Goal: Task Accomplishment & Management: Manage account settings

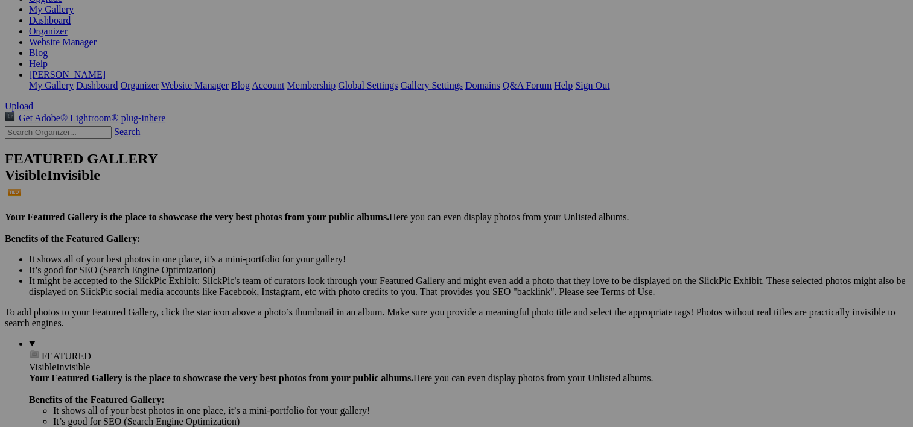
scroll to position [217, 0]
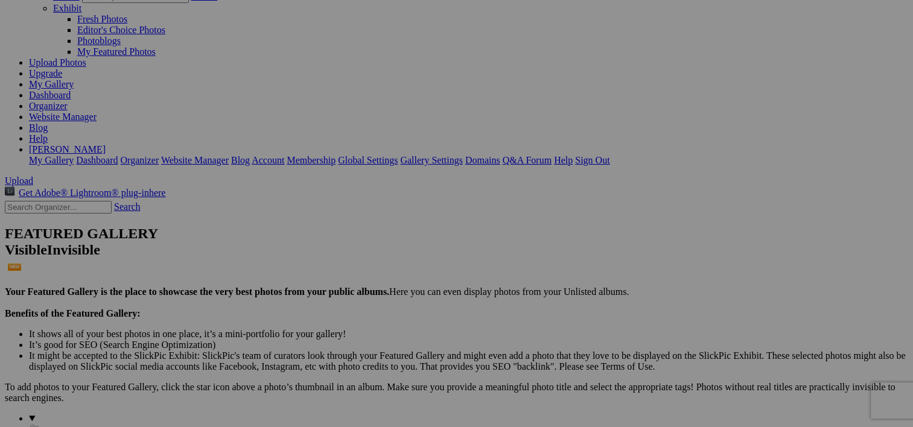
scroll to position [121, 0]
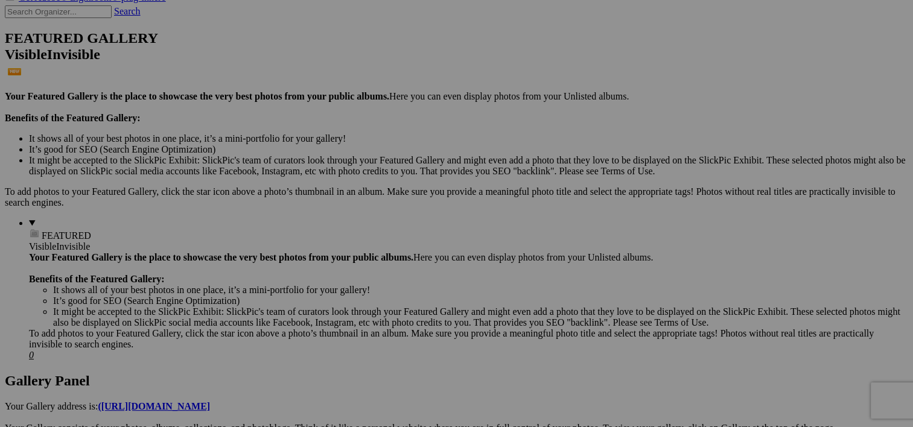
scroll to position [290, 0]
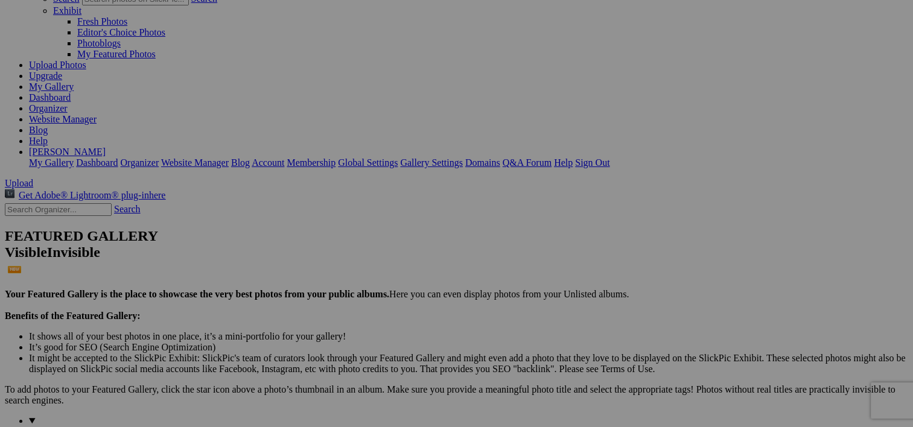
scroll to position [97, 0]
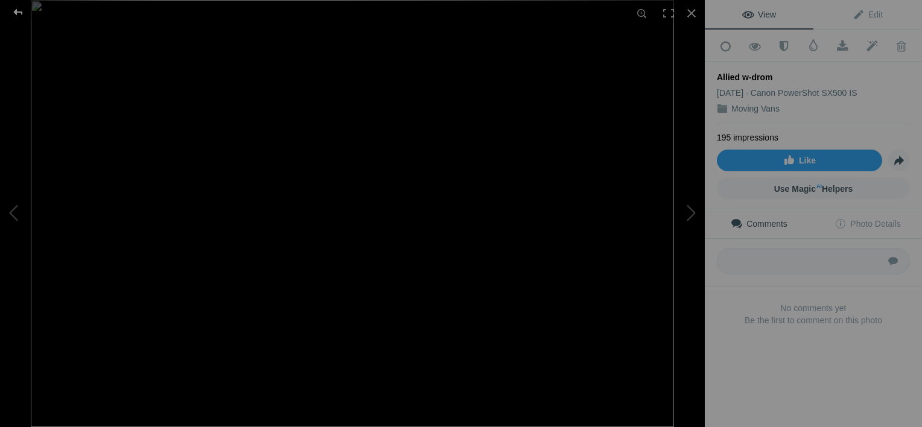
click at [22, 14] on div at bounding box center [17, 12] width 43 height 24
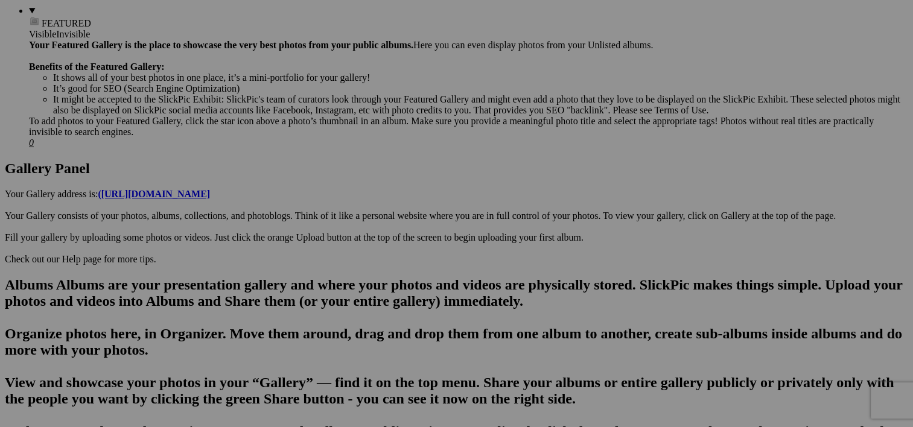
scroll to position [507, 0]
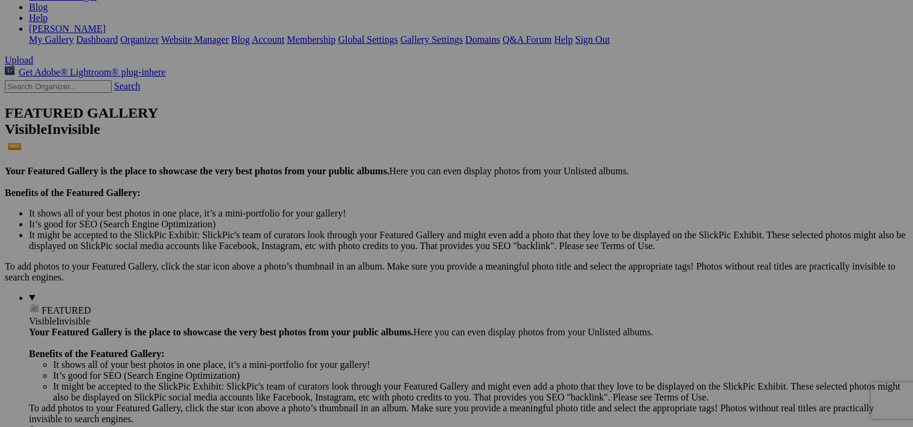
scroll to position [427, 0]
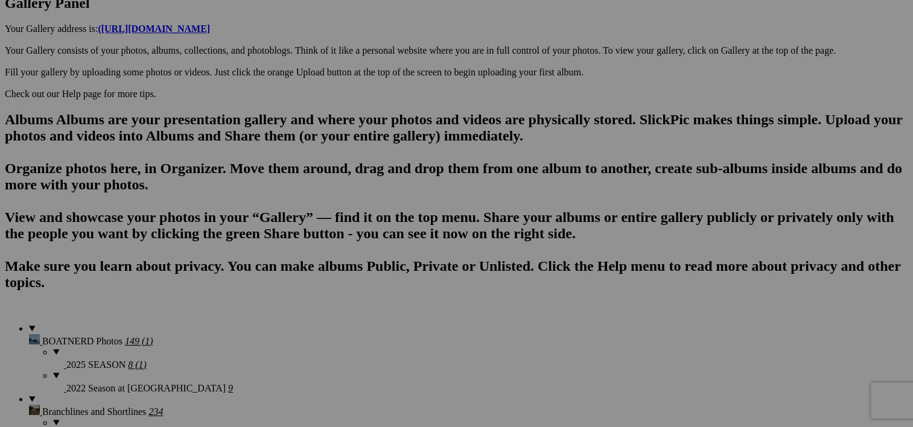
scroll to position [243, 0]
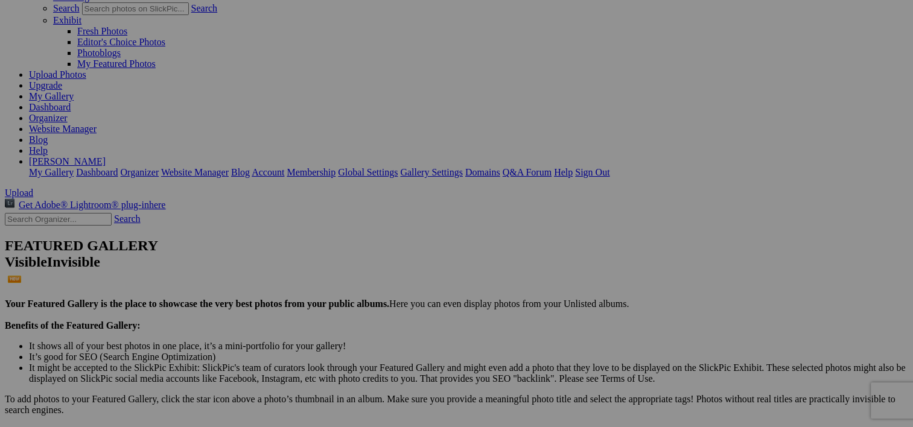
scroll to position [174, 0]
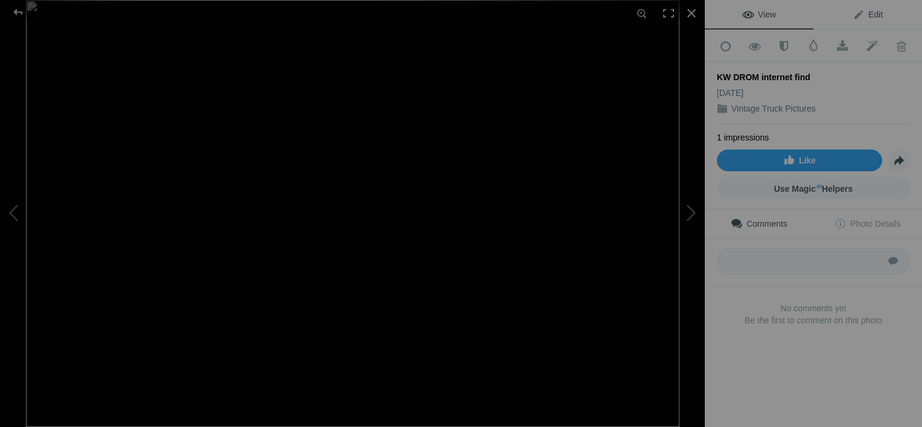
click at [870, 17] on span "Edit" at bounding box center [868, 15] width 30 height 10
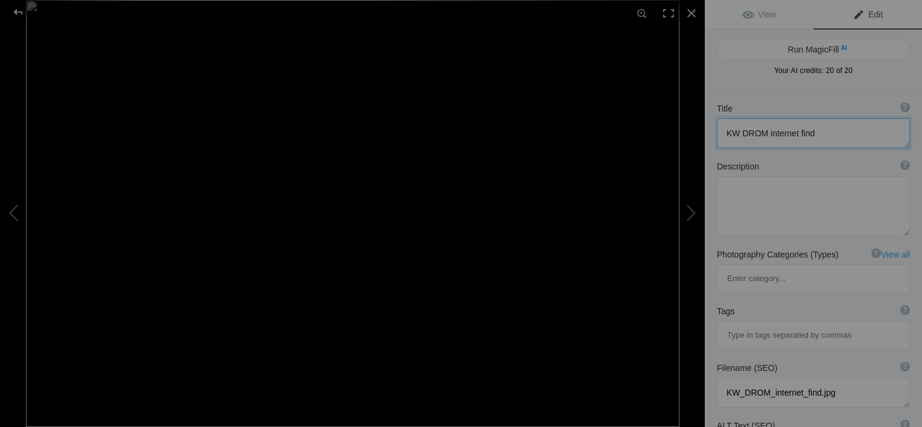
click at [726, 129] on textarea at bounding box center [813, 133] width 193 height 30
drag, startPoint x: 828, startPoint y: 131, endPoint x: 887, endPoint y: 134, distance: 59.8
click at [887, 134] on textarea at bounding box center [813, 133] width 193 height 30
type textarea "Allied Van Lines KW DROM"
click at [739, 200] on textarea at bounding box center [813, 206] width 193 height 60
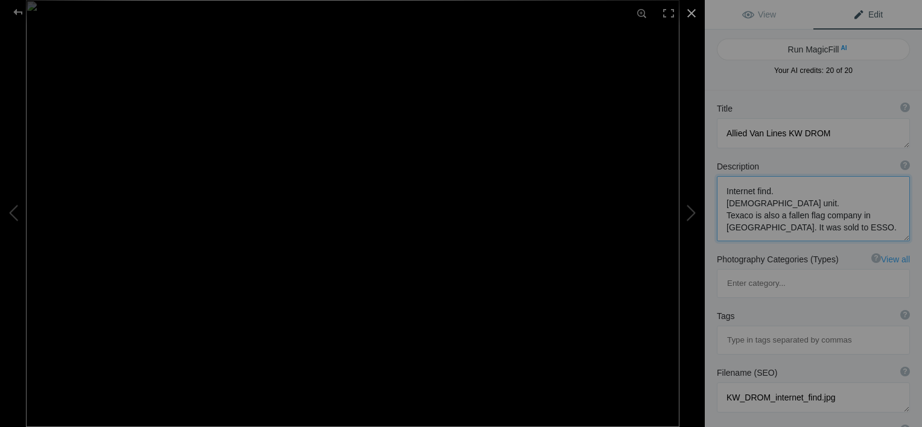
click at [695, 13] on div at bounding box center [691, 13] width 27 height 27
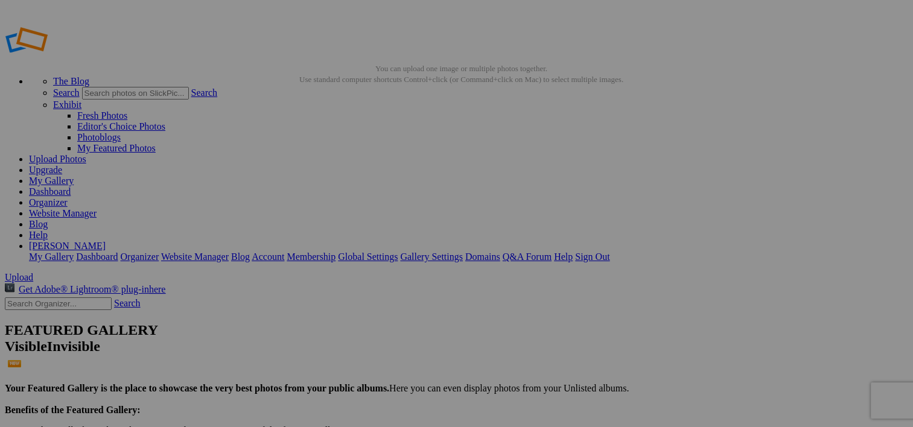
type textarea "Internet find. [DEMOGRAPHIC_DATA] unit. Texaco is also a fallen flag company in…"
